Goal: Contribute content: Add original content to the website for others to see

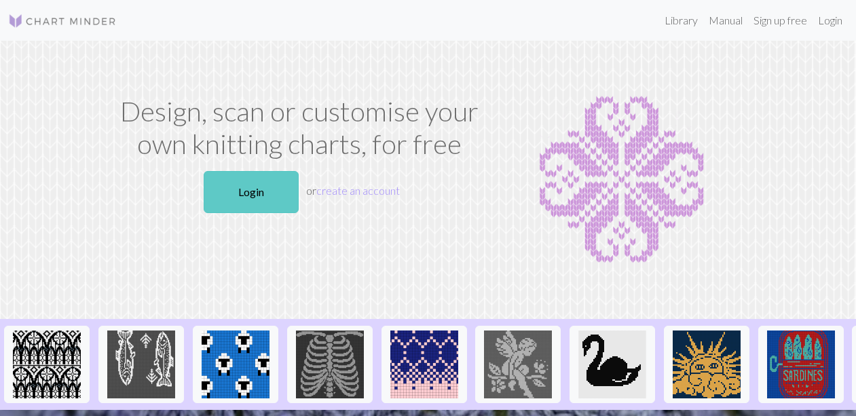
click at [242, 187] on link "Login" at bounding box center [251, 192] width 95 height 42
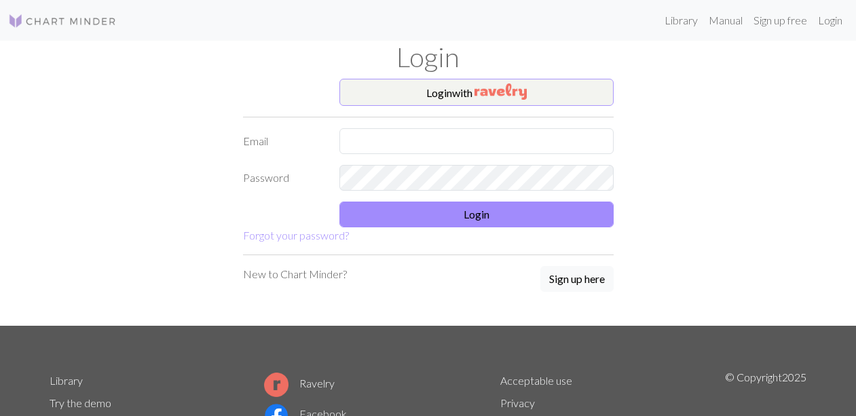
click at [504, 93] on img "button" at bounding box center [501, 92] width 52 height 16
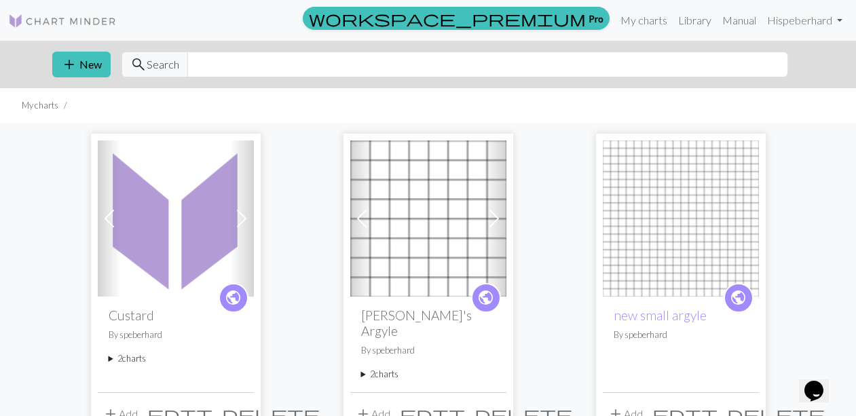
click at [181, 239] on img at bounding box center [176, 219] width 156 height 156
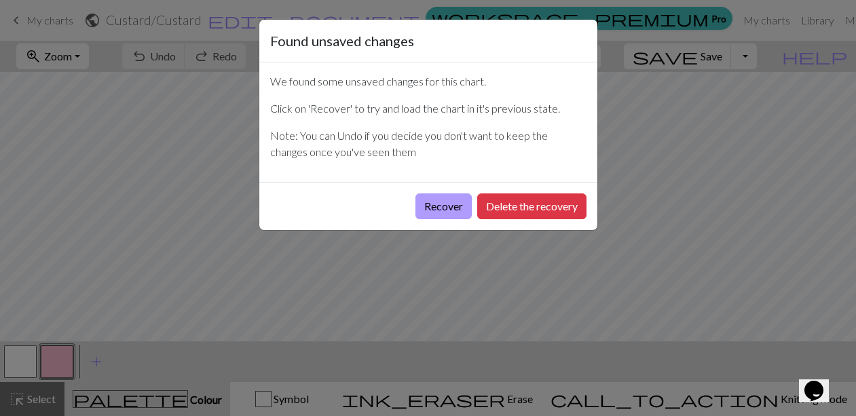
click at [448, 203] on button "Recover" at bounding box center [443, 206] width 56 height 26
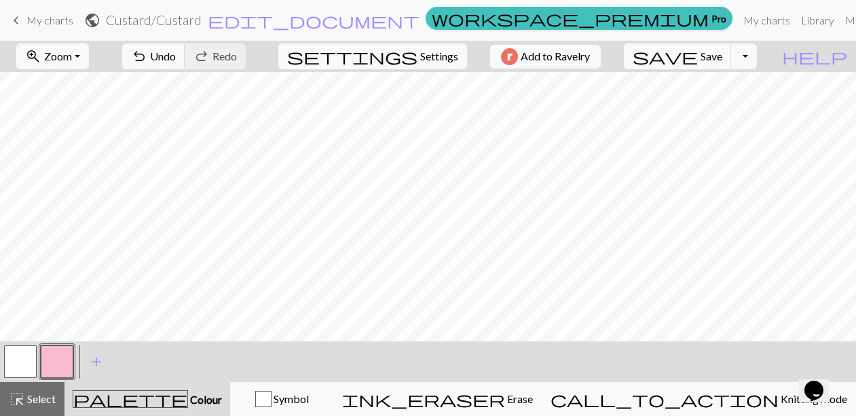
click at [45, 22] on span "My charts" at bounding box center [49, 20] width 47 height 13
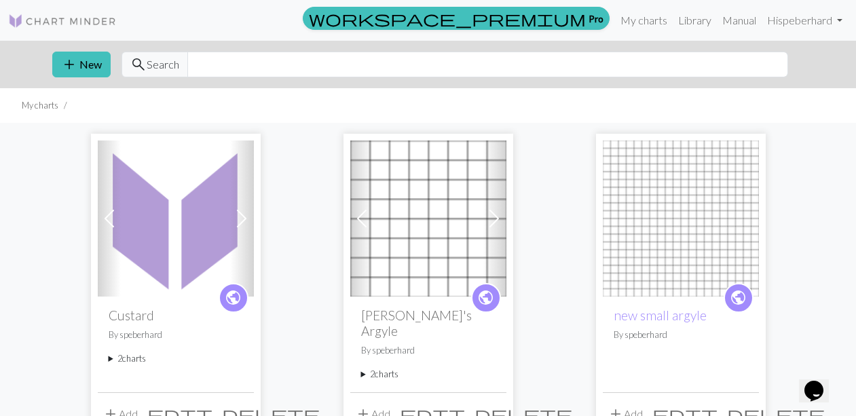
click at [131, 359] on summary "2 charts" at bounding box center [176, 358] width 134 height 13
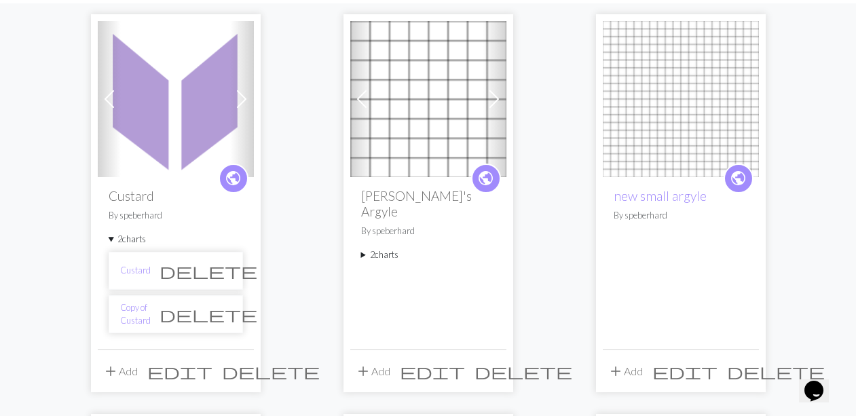
scroll to position [123, 0]
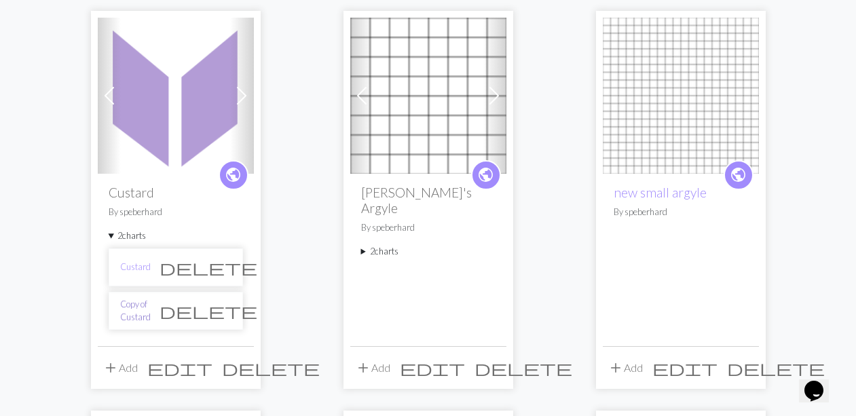
click at [151, 310] on link "Copy of Custard" at bounding box center [135, 311] width 31 height 26
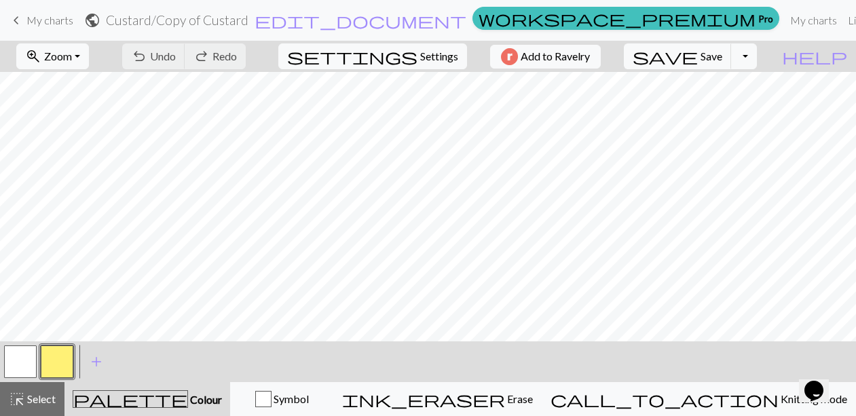
click at [57, 22] on span "My charts" at bounding box center [49, 20] width 47 height 13
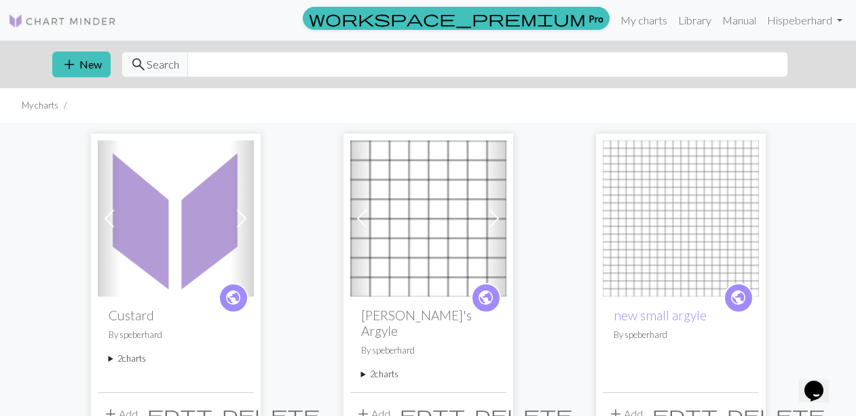
click at [240, 215] on span at bounding box center [242, 219] width 22 height 22
click at [189, 221] on img at bounding box center [176, 219] width 156 height 156
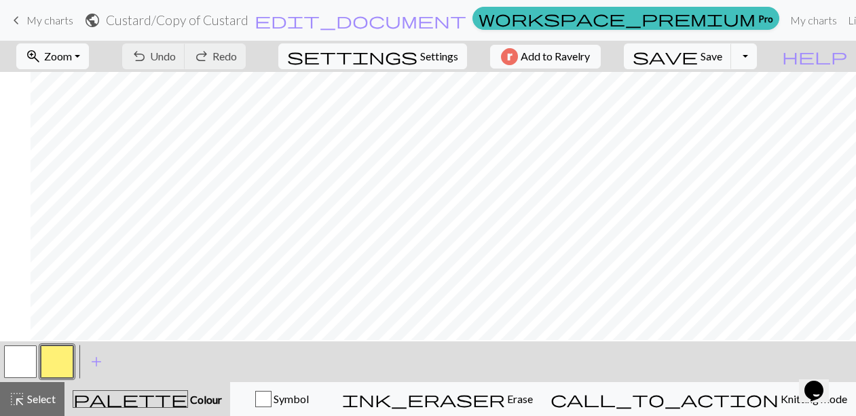
scroll to position [604, 300]
click at [51, 18] on span "My charts" at bounding box center [49, 20] width 47 height 13
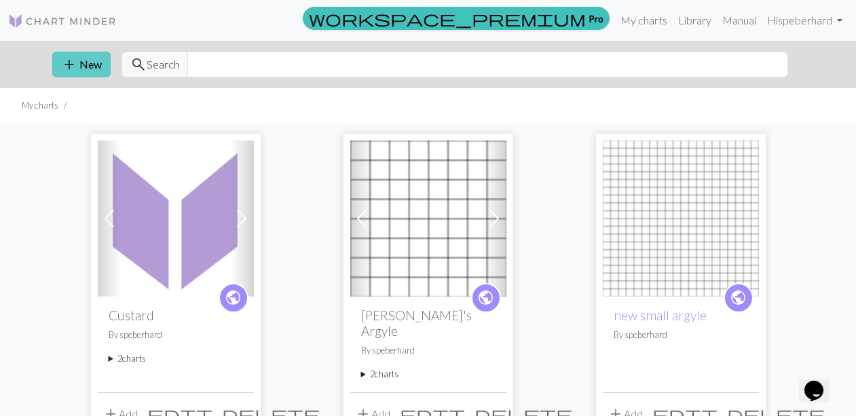
click at [87, 63] on button "add New" at bounding box center [81, 65] width 58 height 26
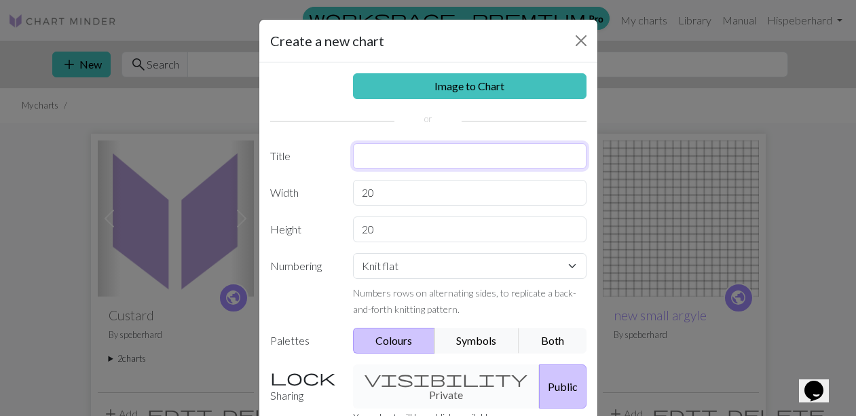
click at [388, 155] on input "text" at bounding box center [470, 156] width 234 height 26
type input "Custard 2"
click at [379, 192] on input "20" at bounding box center [470, 193] width 234 height 26
type input "2"
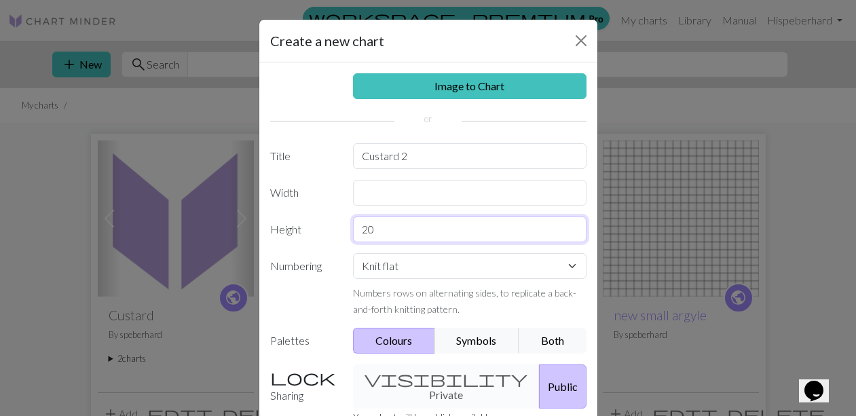
click at [379, 231] on div "Image to Chart Title Custard 2 Width Height 20 Numbering Knit flat Knit in the …" at bounding box center [428, 281] width 338 height 439
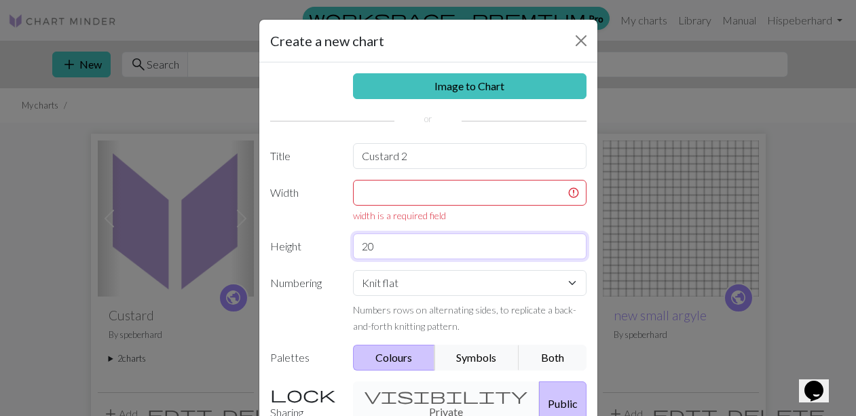
type input "2"
type input "8"
click at [367, 193] on input "text" at bounding box center [470, 193] width 234 height 26
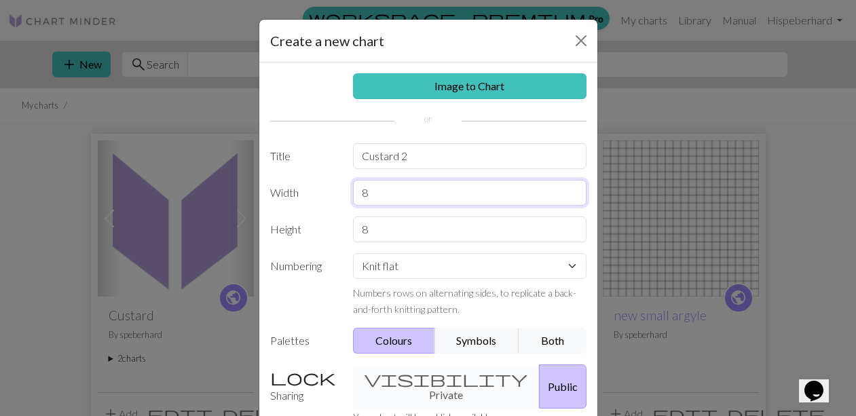
type input "8"
select select "round"
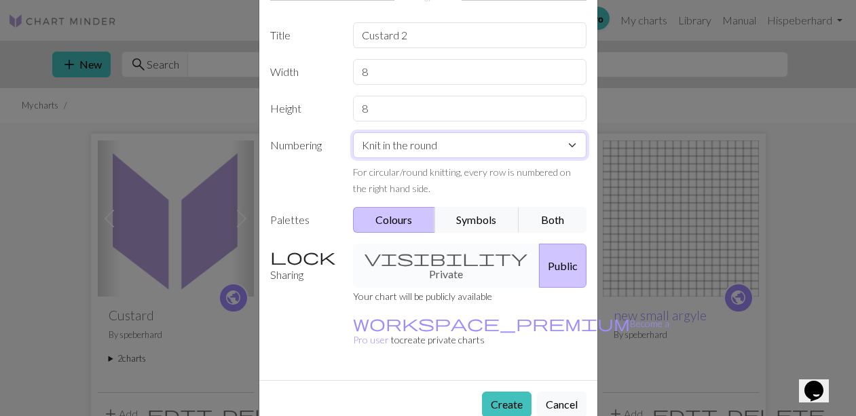
scroll to position [120, 0]
click at [501, 392] on button "Create" at bounding box center [507, 405] width 50 height 26
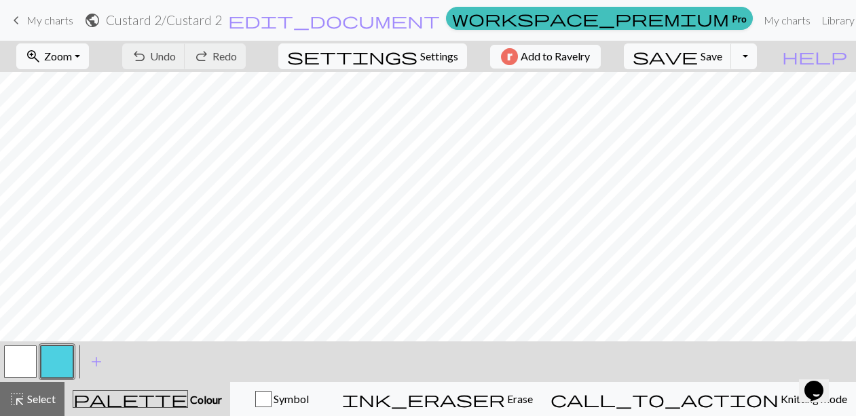
click at [58, 356] on button "button" at bounding box center [57, 362] width 33 height 33
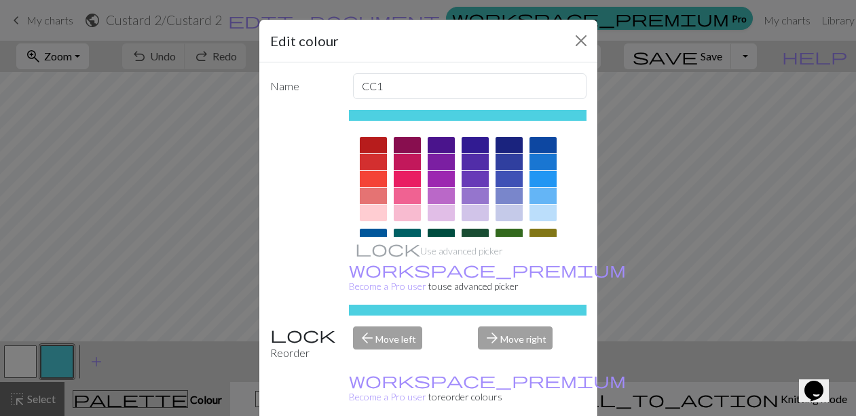
click at [411, 212] on div at bounding box center [407, 213] width 27 height 16
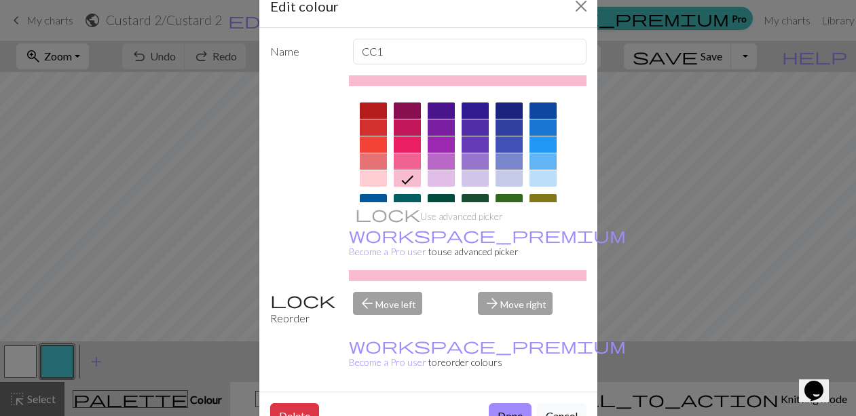
scroll to position [34, 0]
click at [508, 404] on button "Done" at bounding box center [510, 417] width 43 height 26
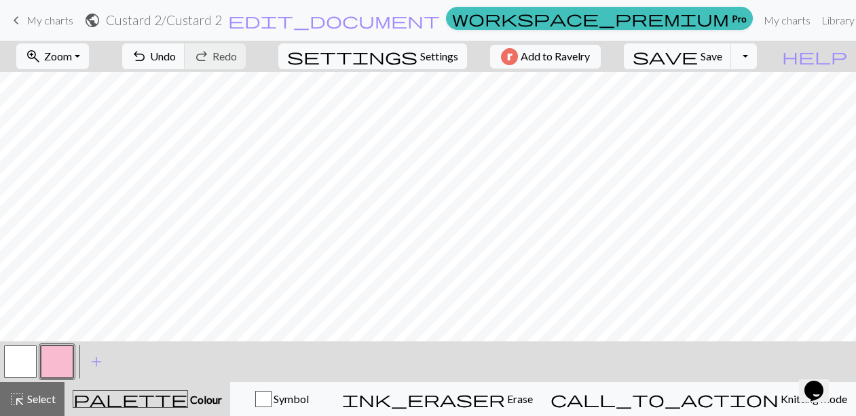
click at [17, 364] on button "button" at bounding box center [20, 362] width 33 height 33
click at [57, 362] on button "button" at bounding box center [57, 362] width 33 height 33
click at [757, 55] on button "Toggle Dropdown" at bounding box center [744, 56] width 26 height 26
click at [733, 109] on button "save_alt Download" at bounding box center [644, 108] width 224 height 22
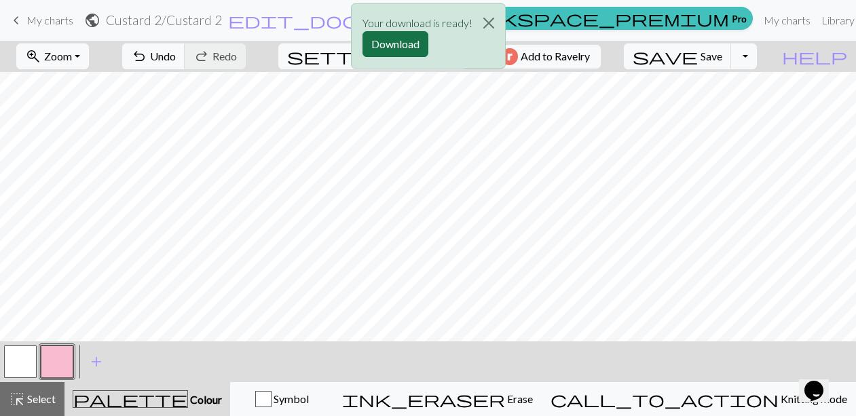
click at [399, 41] on button "Download" at bounding box center [396, 44] width 66 height 26
